Goal: Transaction & Acquisition: Obtain resource

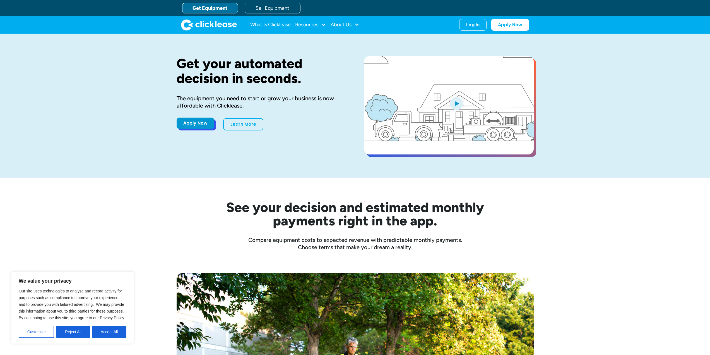
click at [190, 123] on link "Apply Now" at bounding box center [196, 122] width 38 height 11
click at [260, 8] on link "Sell Equipment" at bounding box center [273, 8] width 56 height 11
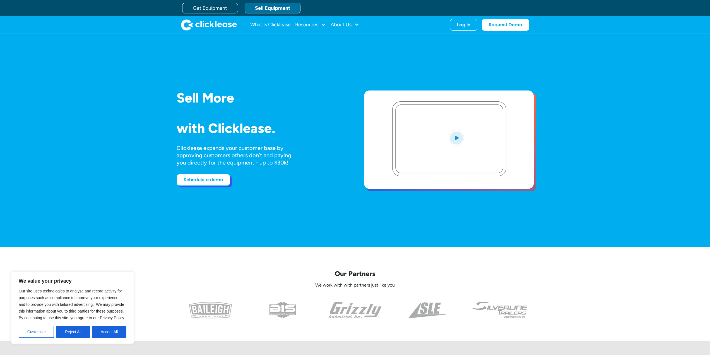
click at [192, 183] on link "Schedule a demo" at bounding box center [204, 180] width 54 height 12
